Goal: Transaction & Acquisition: Subscribe to service/newsletter

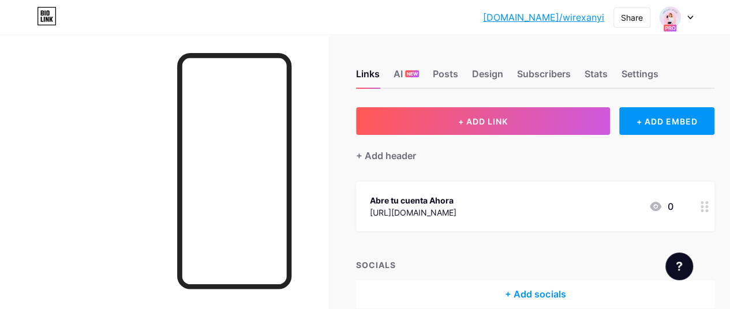
click at [687, 19] on icon at bounding box center [690, 18] width 6 height 4
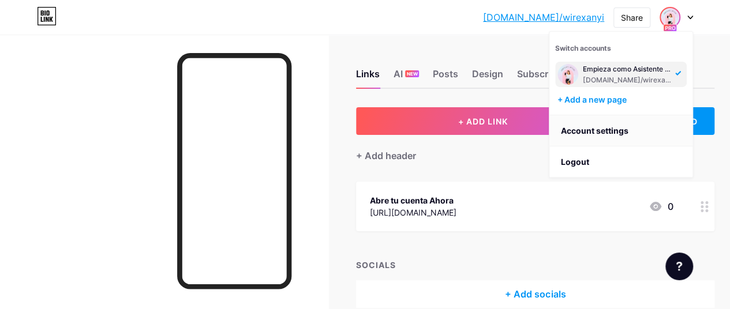
click at [629, 125] on link "Account settings" at bounding box center [620, 130] width 143 height 31
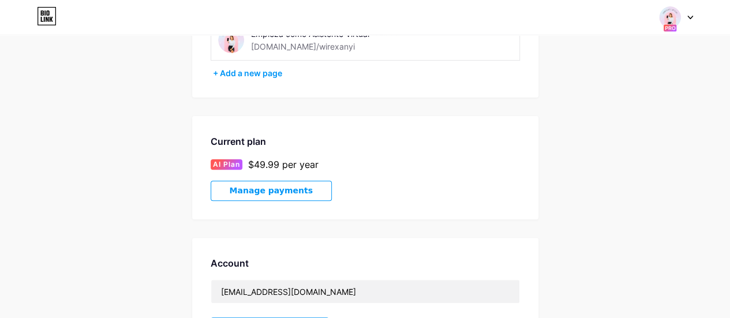
scroll to position [158, 0]
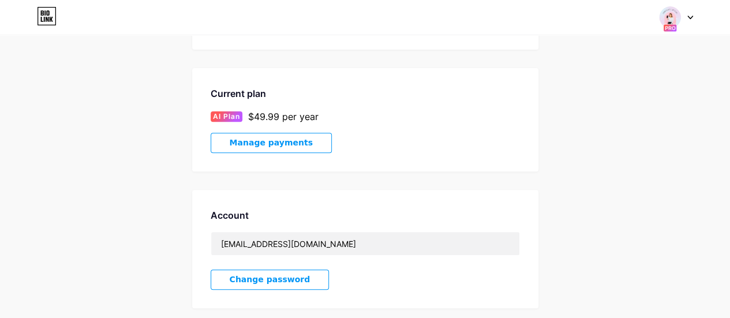
click at [298, 145] on button "Manage payments" at bounding box center [271, 143] width 121 height 20
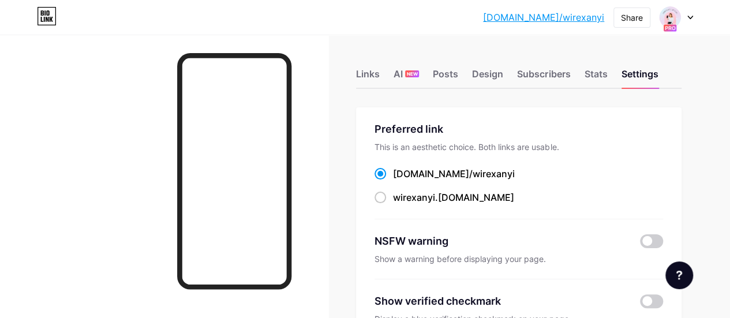
click at [690, 16] on icon at bounding box center [690, 18] width 6 height 4
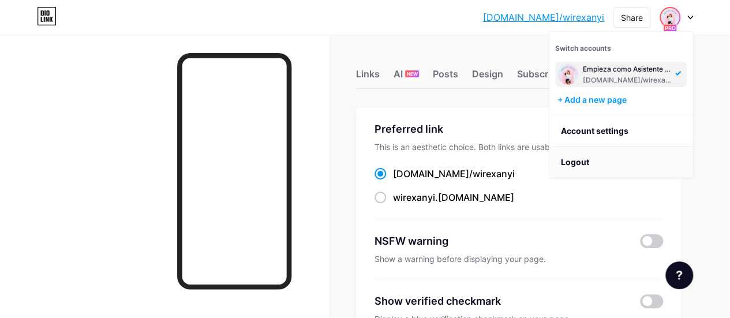
click at [612, 166] on li "Logout" at bounding box center [620, 162] width 143 height 31
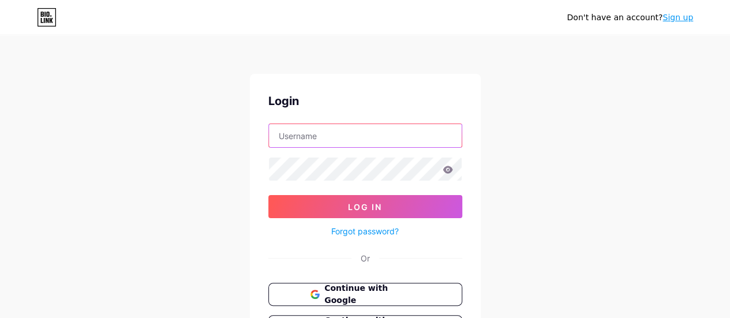
type input "[EMAIL_ADDRESS][DOMAIN_NAME]"
click at [684, 17] on link "Sign up" at bounding box center [678, 17] width 31 height 9
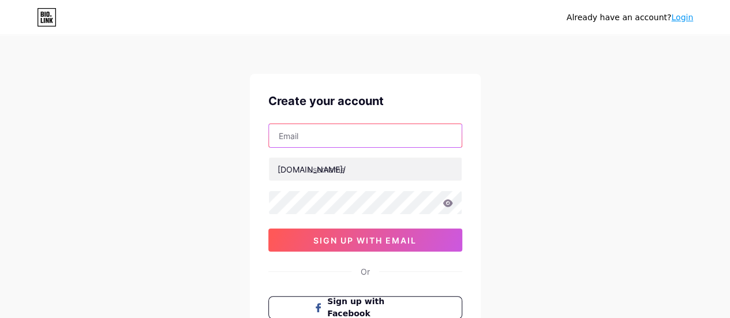
click at [371, 141] on input "text" at bounding box center [365, 135] width 193 height 23
type input "[PERSON_NAME][EMAIL_ADDRESS][PERSON_NAME][DOMAIN_NAME]"
click at [352, 213] on div at bounding box center [365, 202] width 194 height 24
click at [449, 205] on icon at bounding box center [448, 203] width 10 height 8
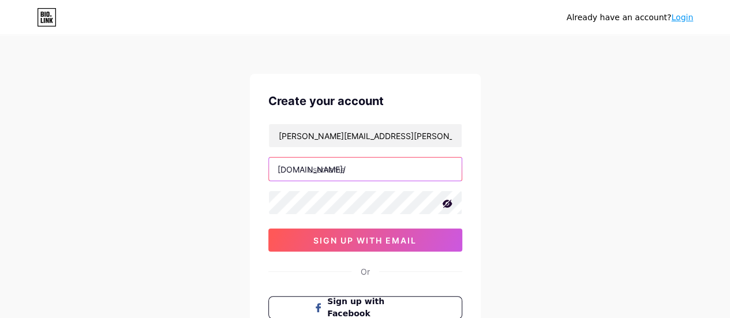
click at [360, 175] on input "text" at bounding box center [365, 169] width 193 height 23
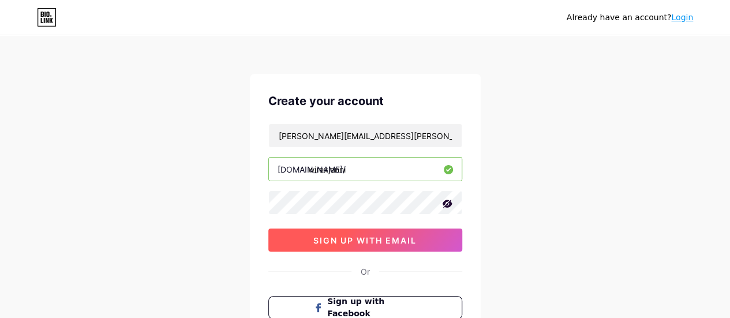
type input "wirexjenni"
click at [398, 235] on span "sign up with email" at bounding box center [364, 240] width 103 height 10
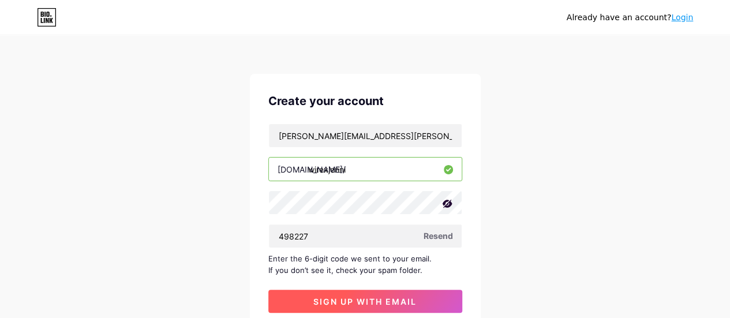
type input "498227"
click at [419, 301] on button "sign up with email" at bounding box center [365, 301] width 194 height 23
